Goal: Navigation & Orientation: Find specific page/section

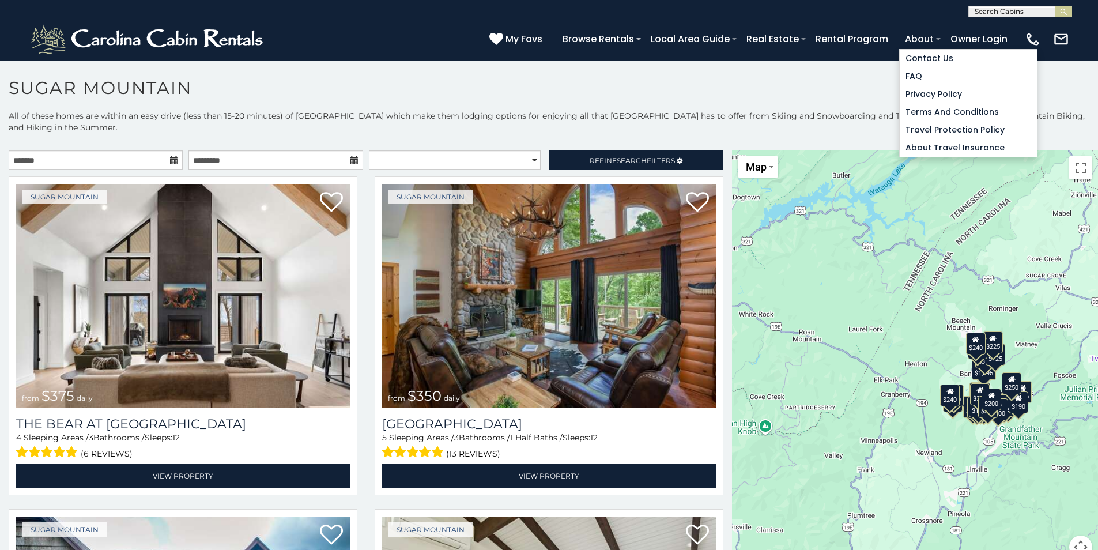
click at [936, 38] on span at bounding box center [938, 39] width 5 height 2
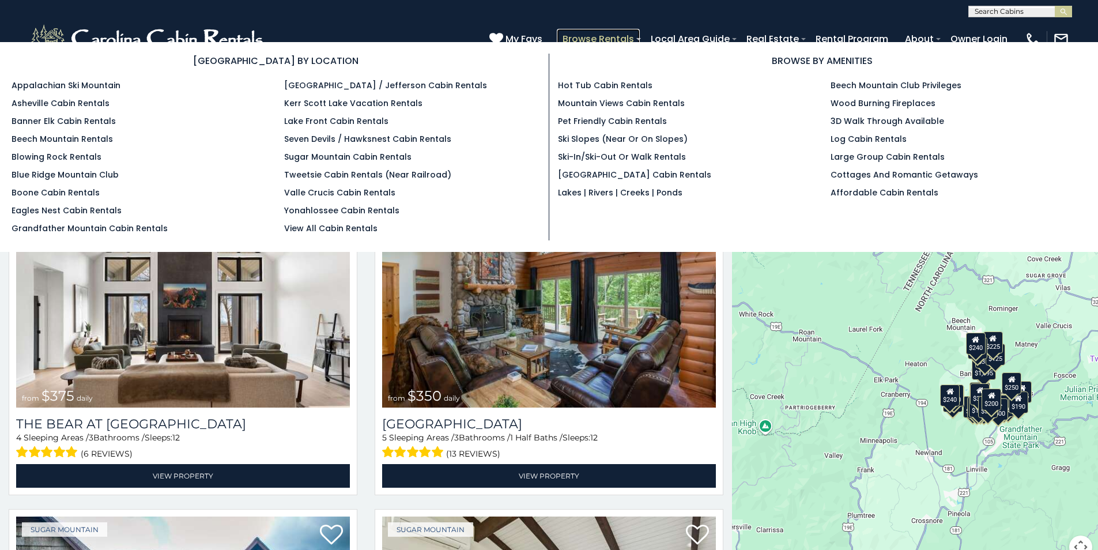
click at [613, 39] on link "Browse Rentals" at bounding box center [598, 39] width 83 height 20
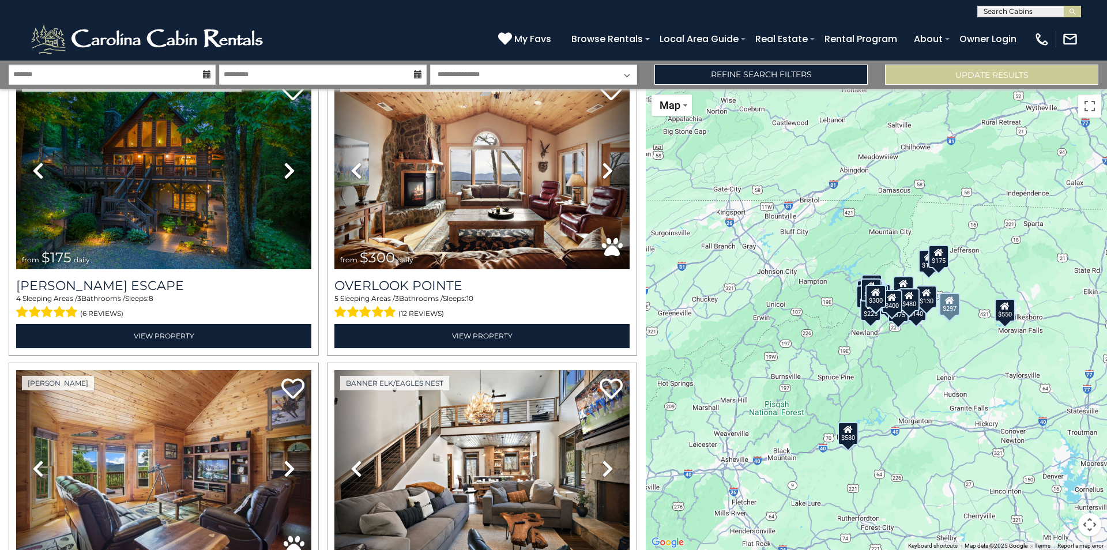
scroll to position [403, 0]
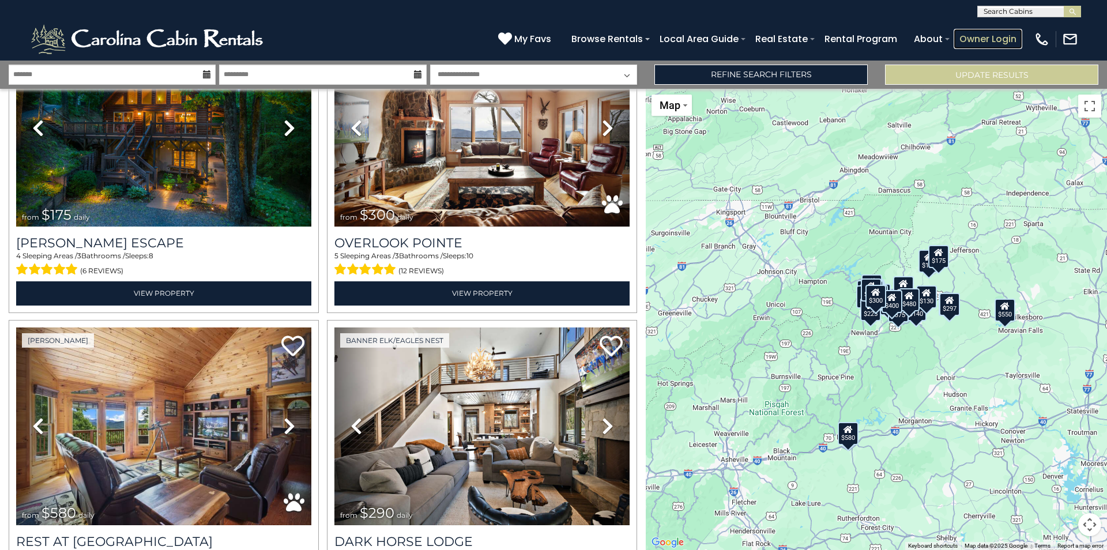
click at [960, 43] on link "Owner Login" at bounding box center [987, 39] width 69 height 20
